Goal: Task Accomplishment & Management: Manage account settings

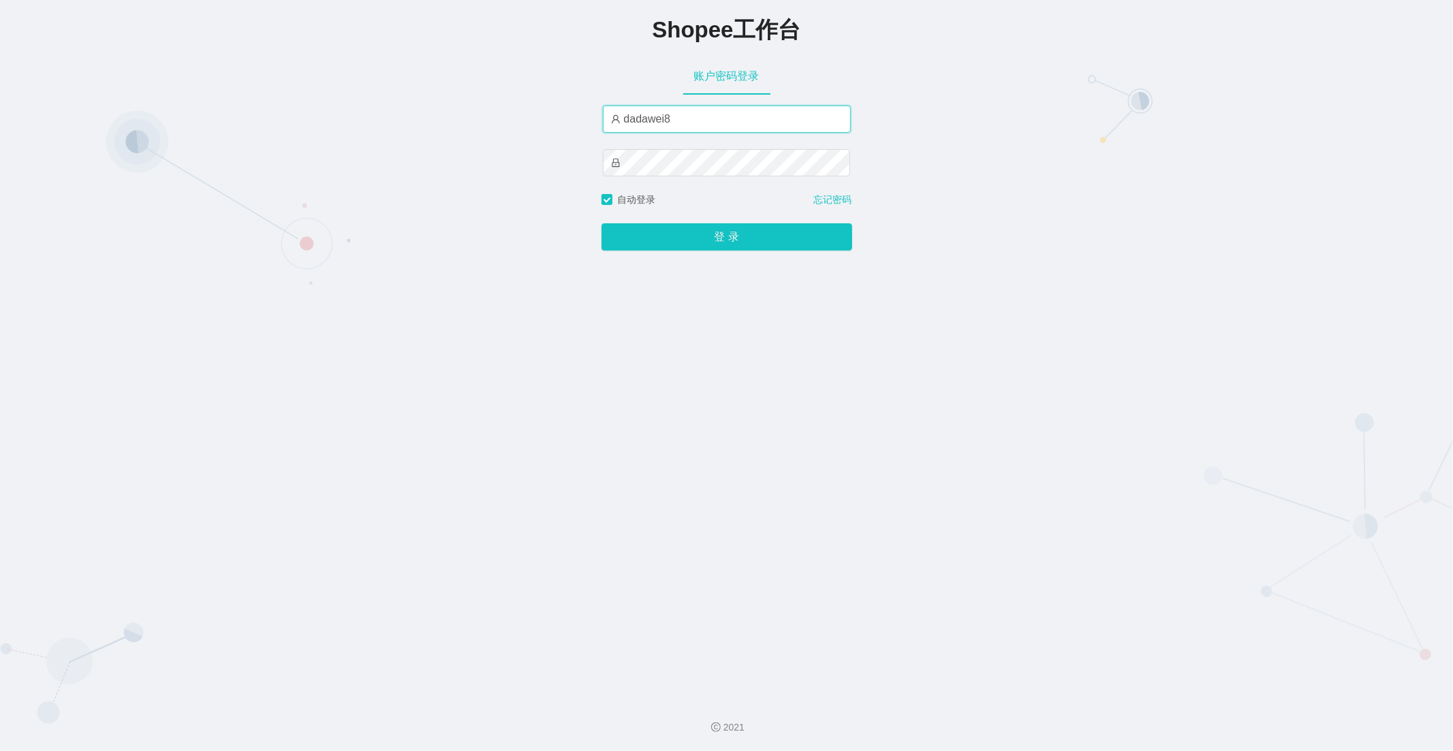
click at [707, 126] on input "dadawei8" at bounding box center [727, 119] width 248 height 27
paste input "yn04"
type input "yn04"
click at [601, 223] on button "登 录" at bounding box center [726, 236] width 251 height 27
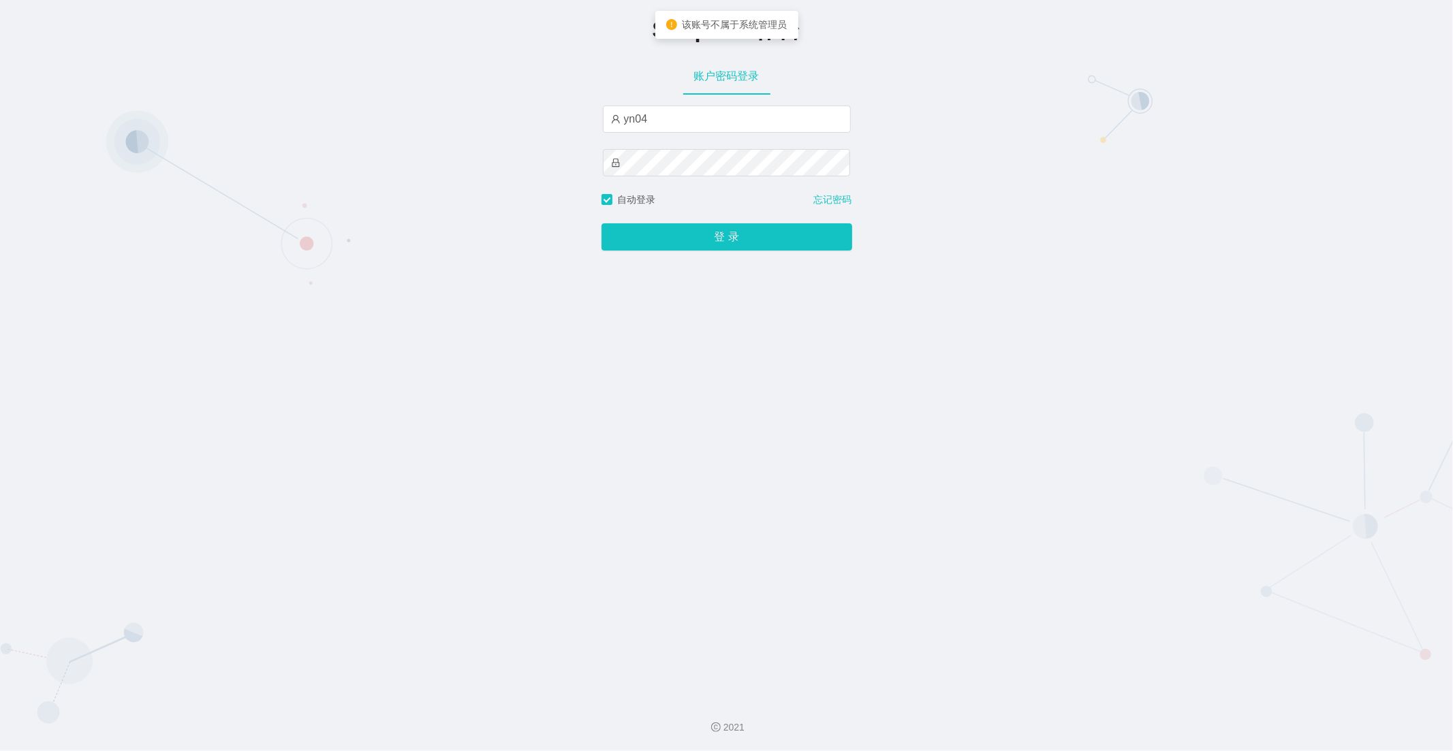
click at [490, 221] on div "Shopee工作台 账户密码登录 yn04 自动登录 忘记密码 登 录" at bounding box center [726, 344] width 1453 height 688
